Goal: Information Seeking & Learning: Learn about a topic

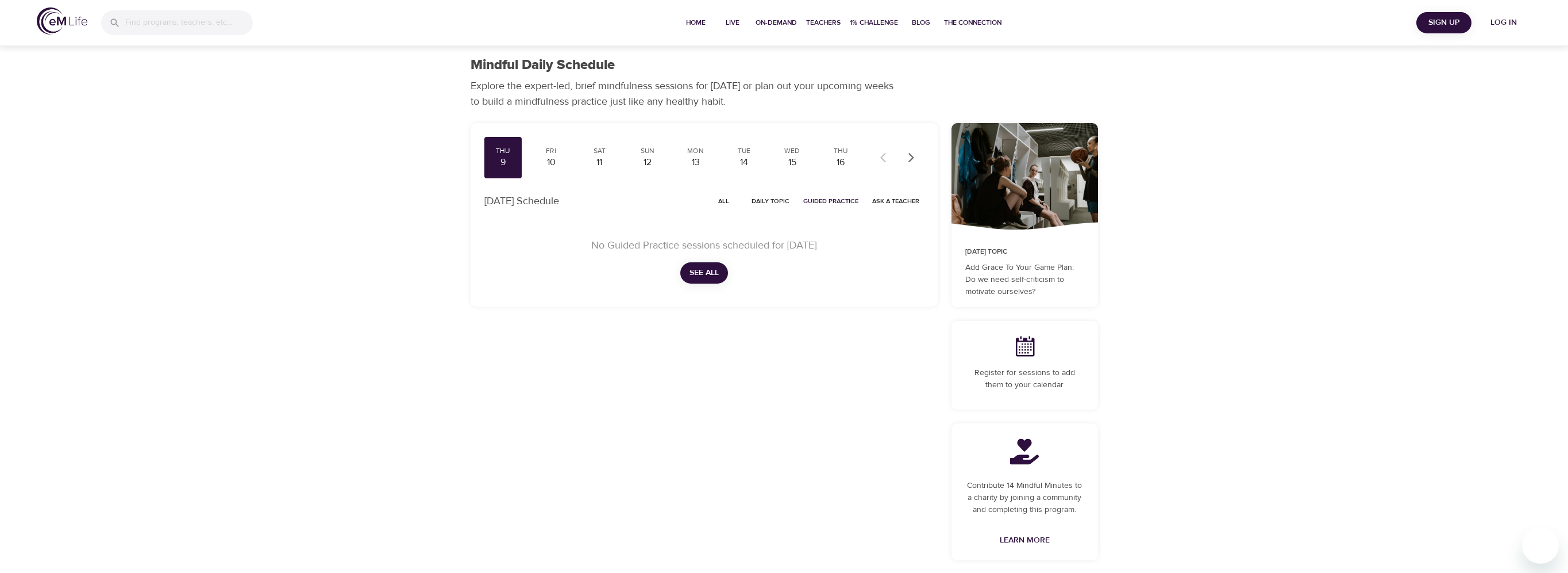
scroll to position [57, 0]
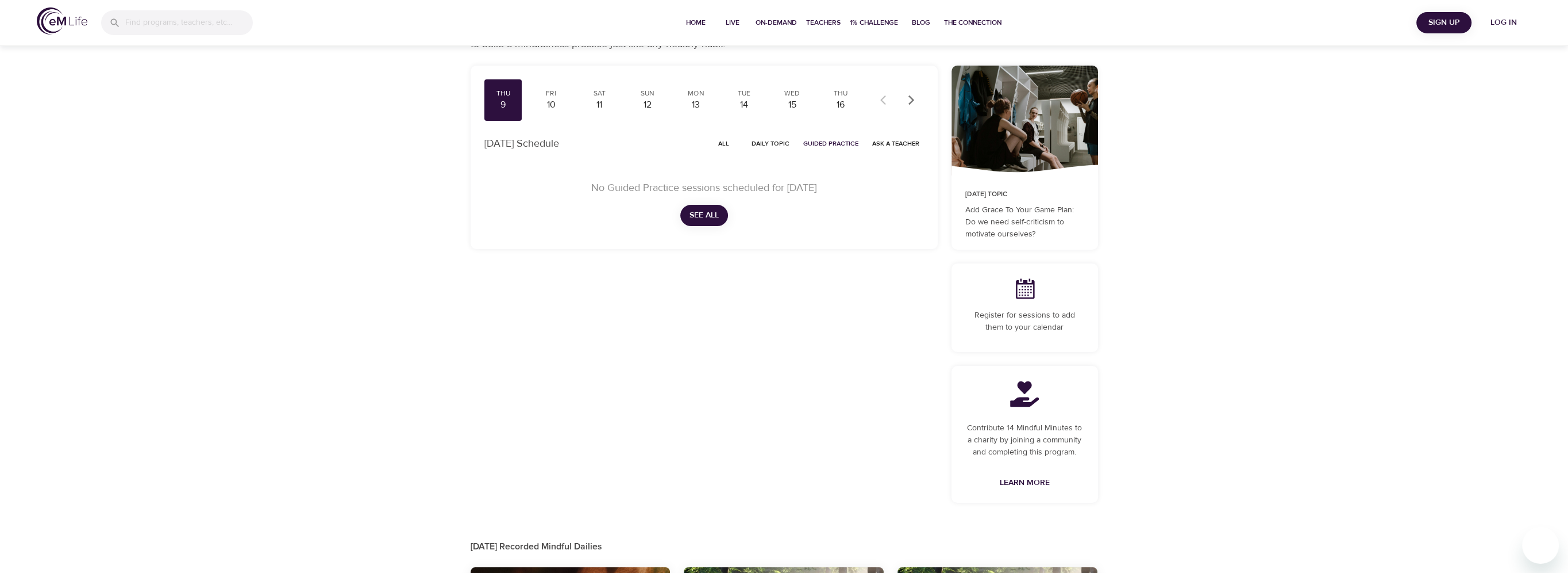
click at [1496, 23] on span "Log in" at bounding box center [1503, 22] width 46 height 14
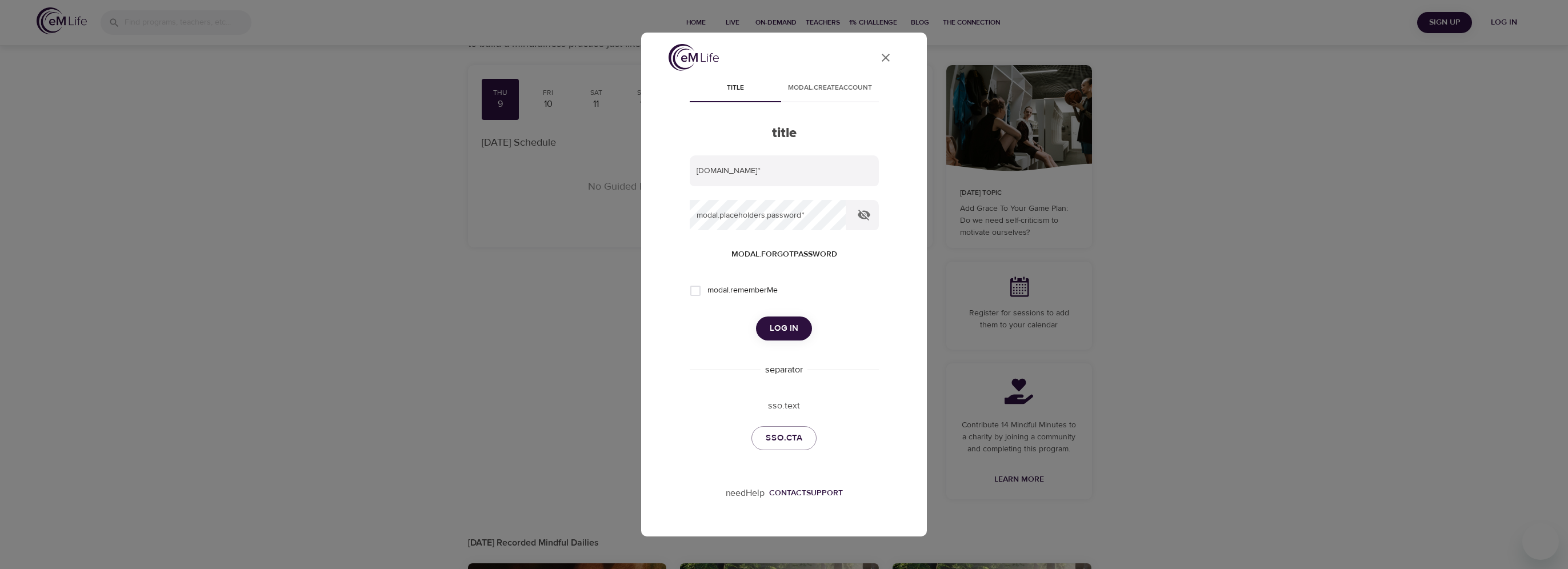
type input "[PERSON_NAME][EMAIL_ADDRESS][DOMAIN_NAME]"
click at [791, 318] on button "Log in" at bounding box center [784, 328] width 56 height 24
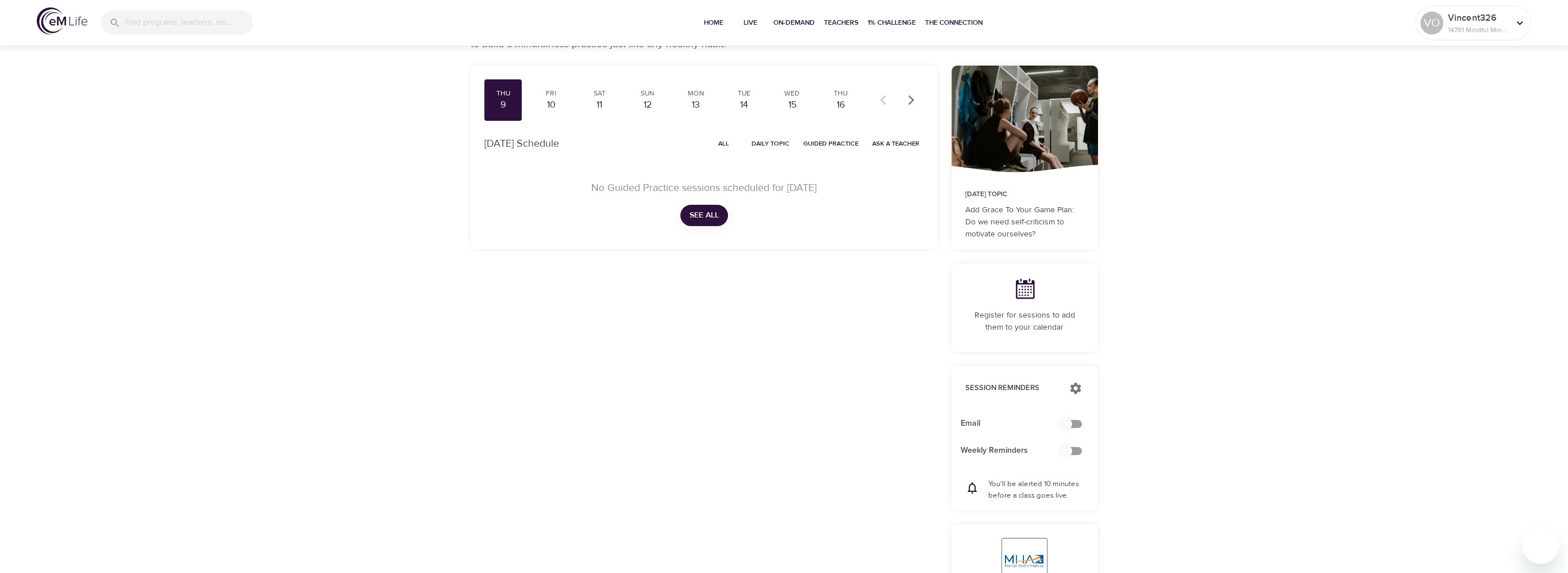
checkbox input "true"
click at [720, 27] on span "Home" at bounding box center [713, 23] width 28 height 13
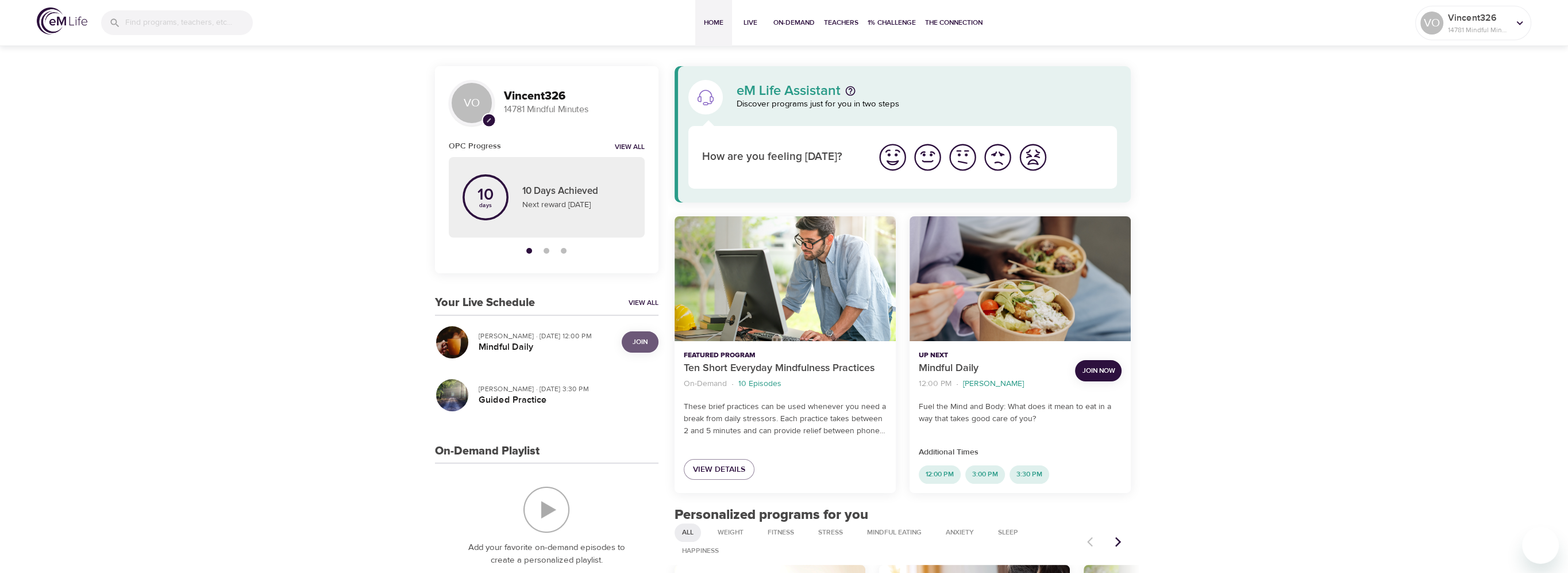
click at [639, 343] on span "Join" at bounding box center [640, 342] width 15 height 13
